Goal: Obtain resource: Download file/media

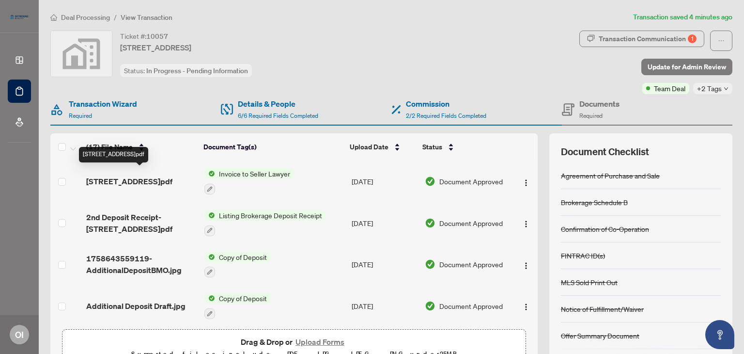
click at [155, 175] on span "[STREET_ADDRESS]pdf" at bounding box center [129, 181] width 86 height 12
click at [443, 179] on span "Document Approved" at bounding box center [470, 181] width 63 height 11
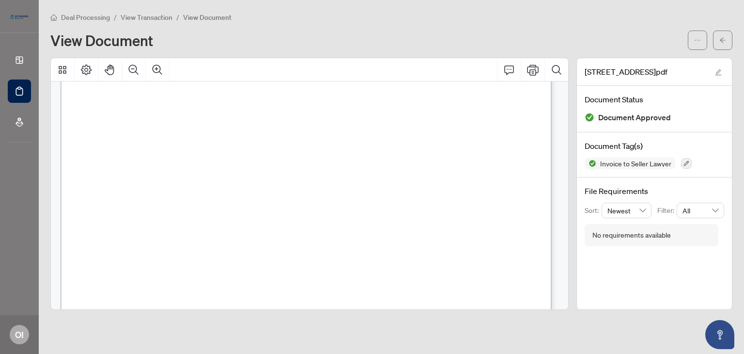
scroll to position [168, 0]
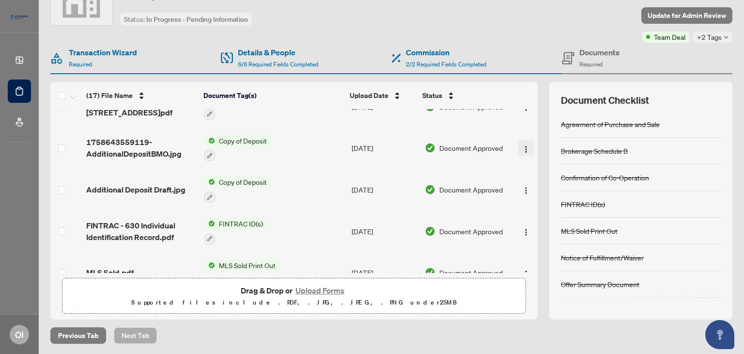
scroll to position [56, 0]
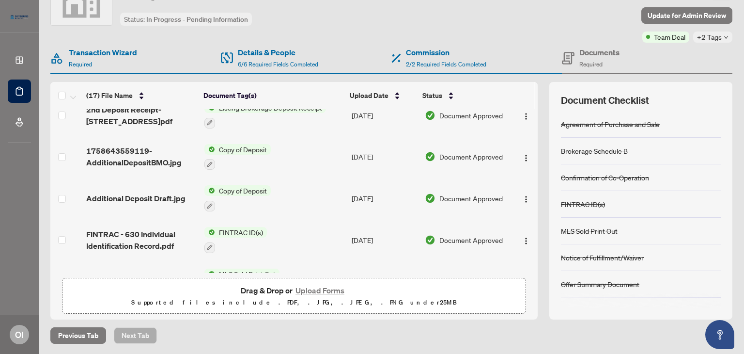
drag, startPoint x: 520, startPoint y: 151, endPoint x: 520, endPoint y: 125, distance: 26.6
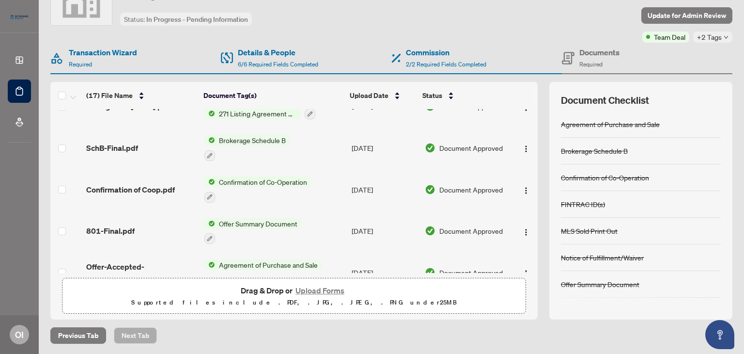
scroll to position [531, 0]
